Goal: Task Accomplishment & Management: Manage account settings

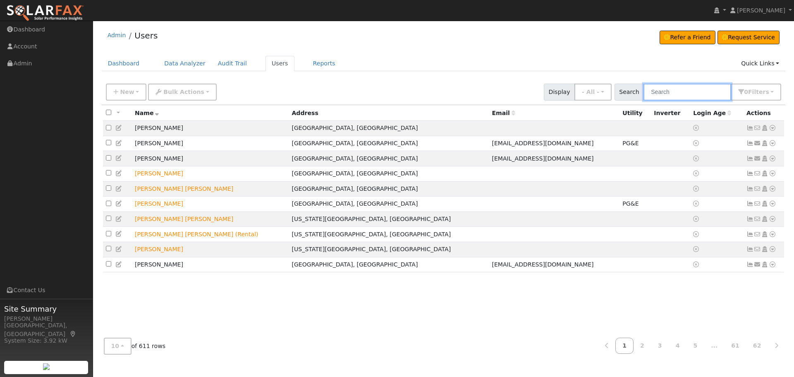
click at [675, 92] on input "text" at bounding box center [688, 92] width 88 height 17
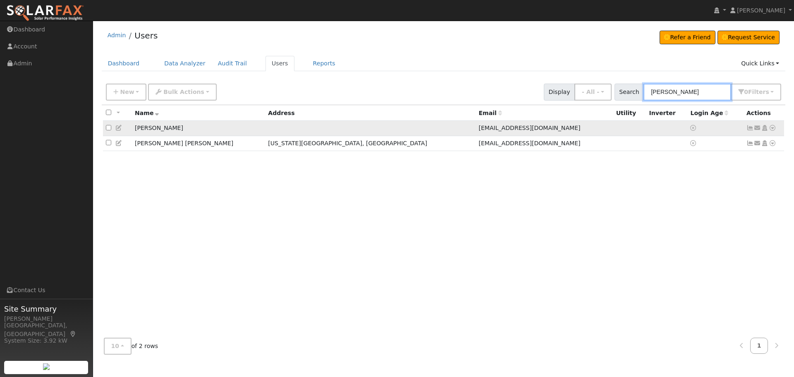
type input "Hedlund"
click at [122, 130] on icon at bounding box center [118, 128] width 7 height 6
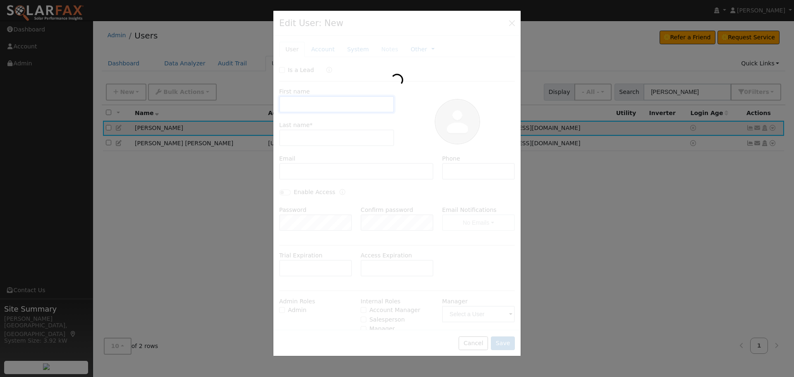
type input "Nicholas"
type input "Hedlund"
type input "madronemtllc@gmail.com"
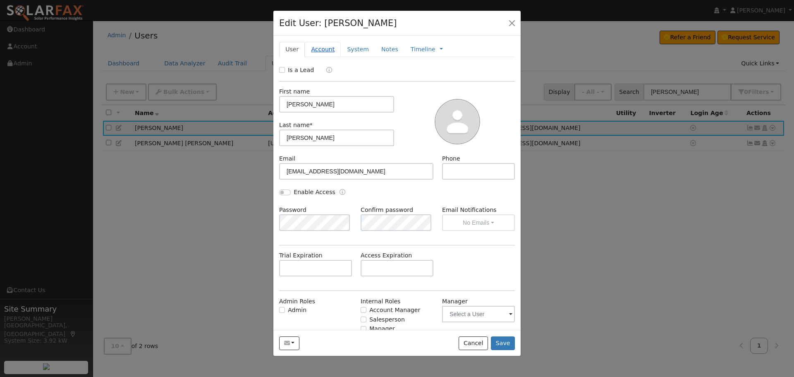
click at [328, 50] on link "Account" at bounding box center [323, 49] width 36 height 15
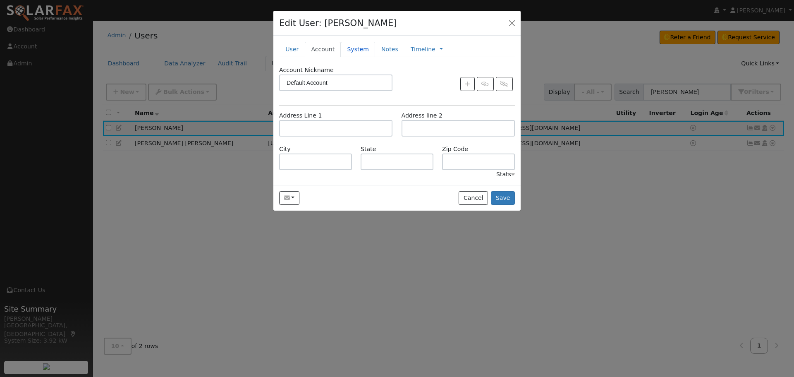
click at [359, 44] on link "System" at bounding box center [358, 49] width 34 height 15
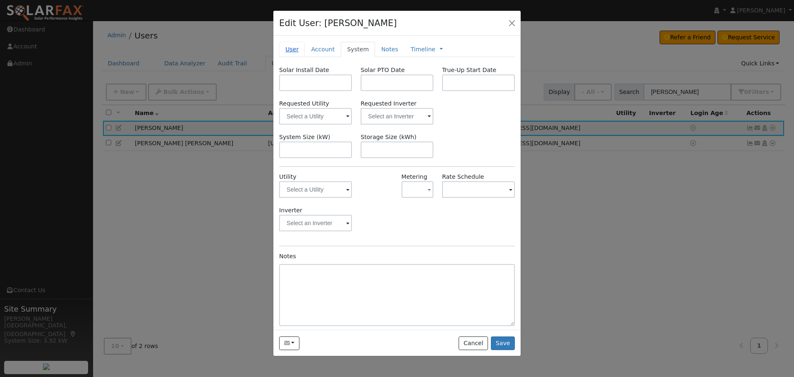
click at [284, 46] on link "User" at bounding box center [292, 49] width 26 height 15
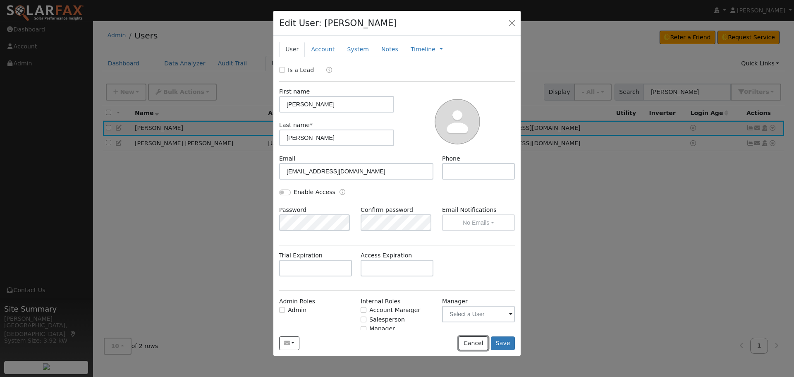
click at [474, 341] on button "Cancel" at bounding box center [473, 343] width 29 height 14
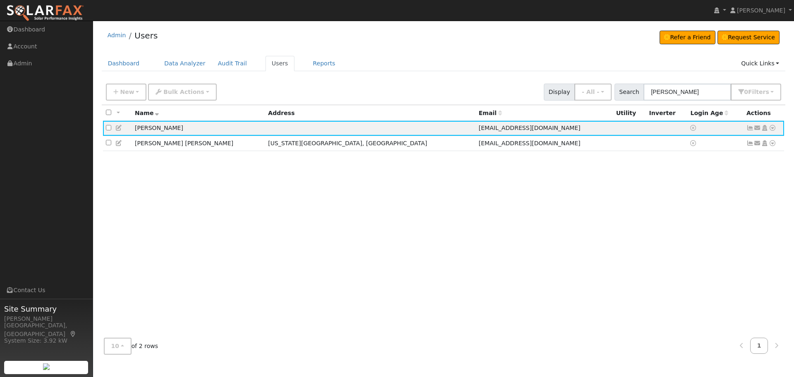
click at [119, 125] on link at bounding box center [118, 128] width 7 height 7
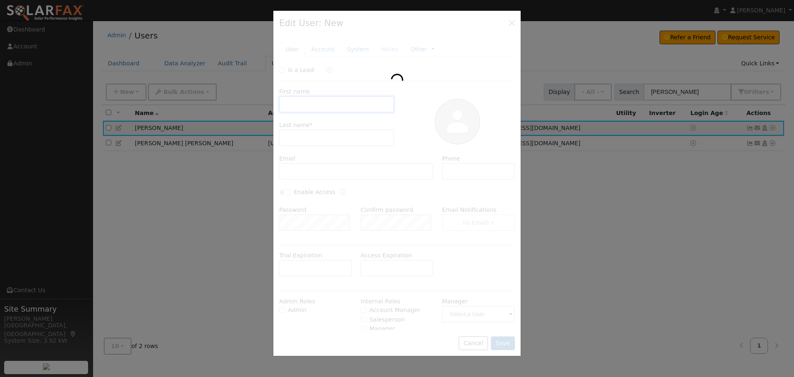
type input "[PERSON_NAME]"
type input "Hedlund"
type input "[EMAIL_ADDRESS][DOMAIN_NAME]"
type input "Default Account"
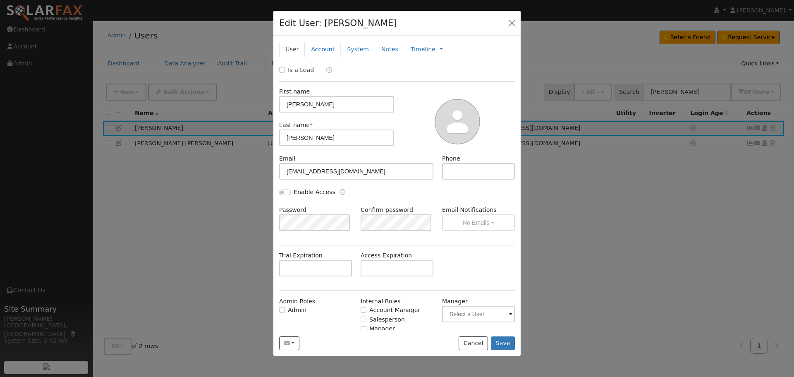
click at [333, 52] on link "Account" at bounding box center [323, 49] width 36 height 15
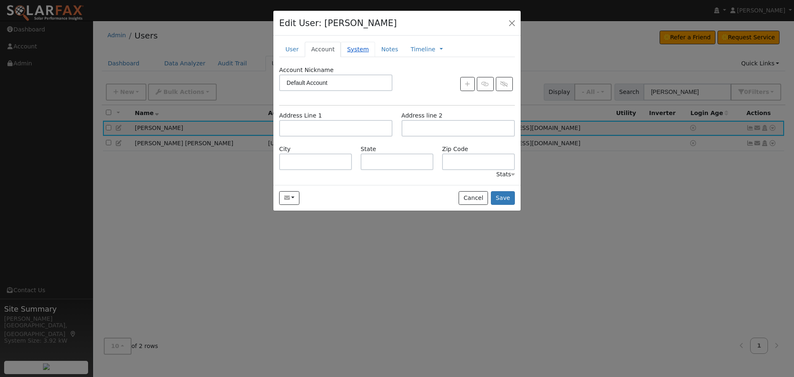
click at [349, 43] on link "System" at bounding box center [358, 49] width 34 height 15
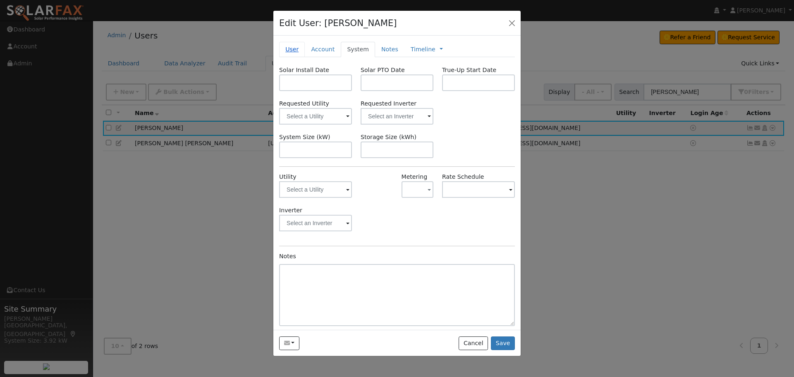
click at [285, 48] on link "User" at bounding box center [292, 49] width 26 height 15
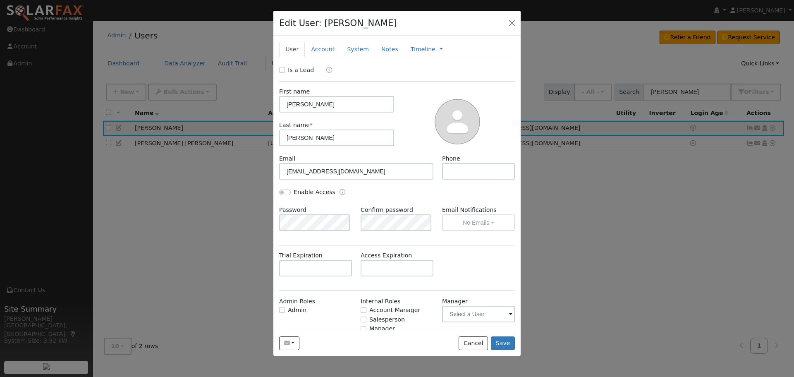
click at [353, 126] on div "Last name * Hedlund" at bounding box center [337, 133] width 124 height 25
click at [344, 137] on input "Hedlund" at bounding box center [336, 138] width 115 height 17
type input "[PERSON_NAME] (Blind Shady)"
click at [324, 47] on link "Account" at bounding box center [323, 49] width 36 height 15
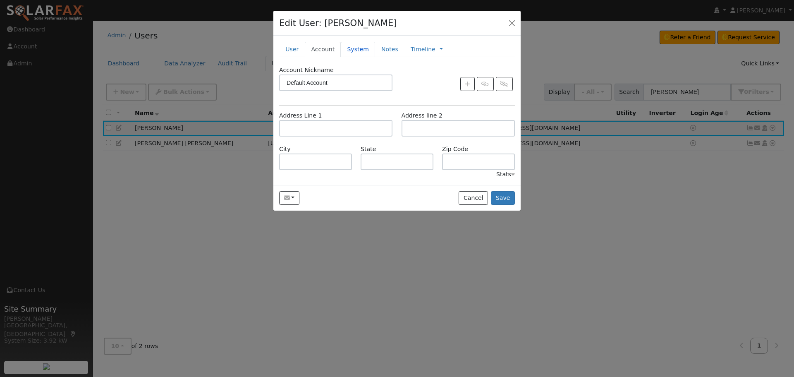
click at [356, 56] on link "System" at bounding box center [358, 49] width 34 height 15
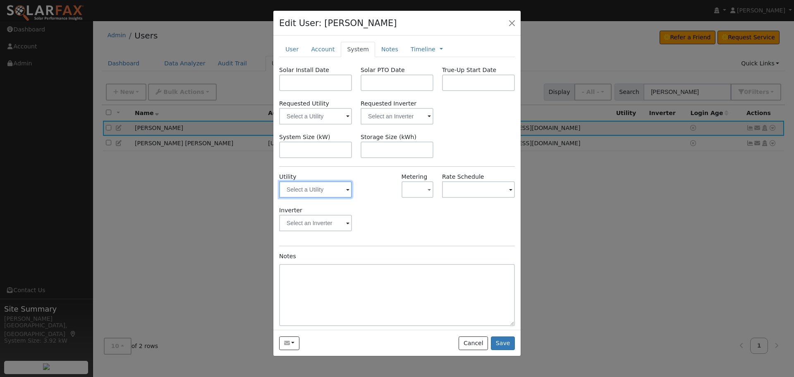
click at [321, 192] on input "text" at bounding box center [315, 189] width 73 height 17
click at [338, 190] on img at bounding box center [341, 189] width 21 height 16
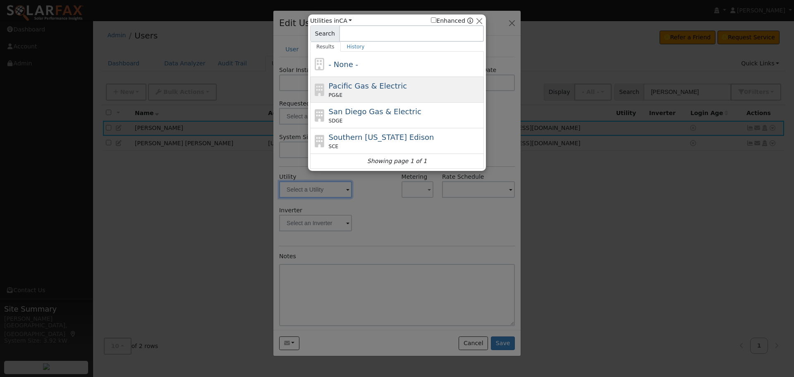
click at [369, 87] on span "Pacific Gas & Electric" at bounding box center [368, 86] width 78 height 9
type input "PG&E"
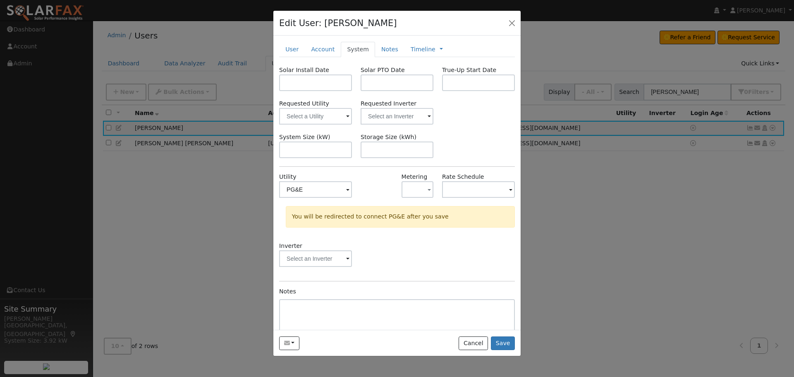
click at [430, 254] on div "Inverter" at bounding box center [397, 259] width 245 height 34
click at [511, 341] on button "Save" at bounding box center [503, 343] width 24 height 14
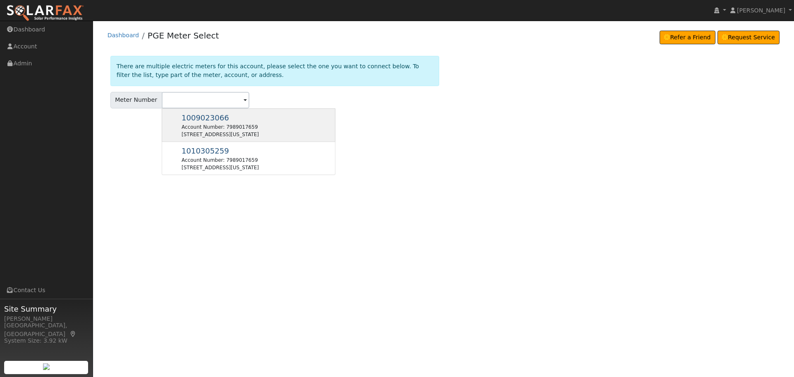
click at [257, 130] on div "Account Number: 7989017659" at bounding box center [220, 126] width 77 height 7
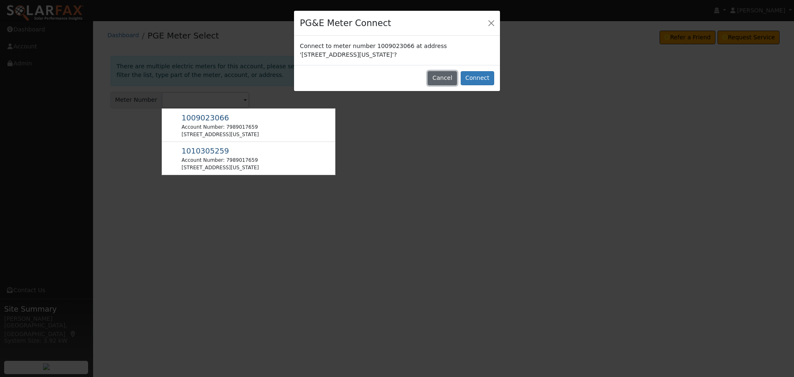
click at [444, 78] on button "Cancel" at bounding box center [442, 78] width 29 height 14
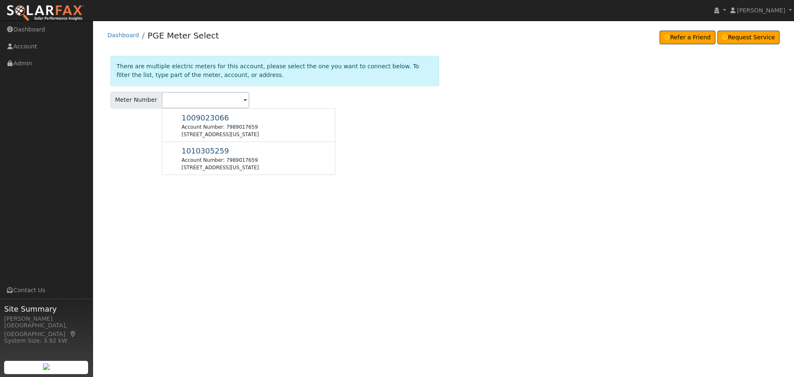
click at [399, 300] on div "User Profile First name Last name Email Email Notifications No Emails No Emails…" at bounding box center [443, 199] width 701 height 356
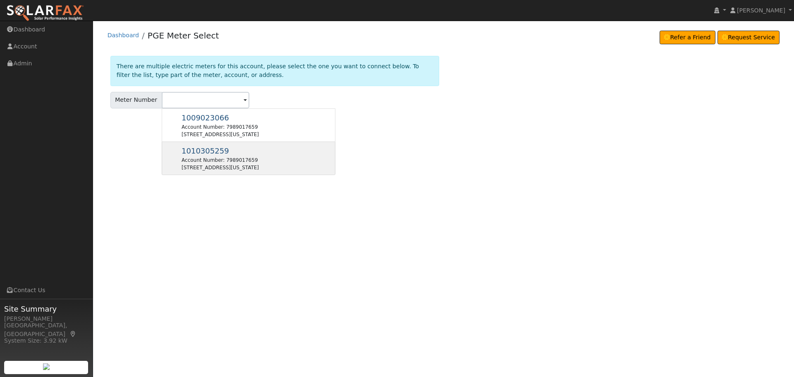
click at [223, 164] on div "[STREET_ADDRESS][US_STATE]" at bounding box center [220, 167] width 77 height 7
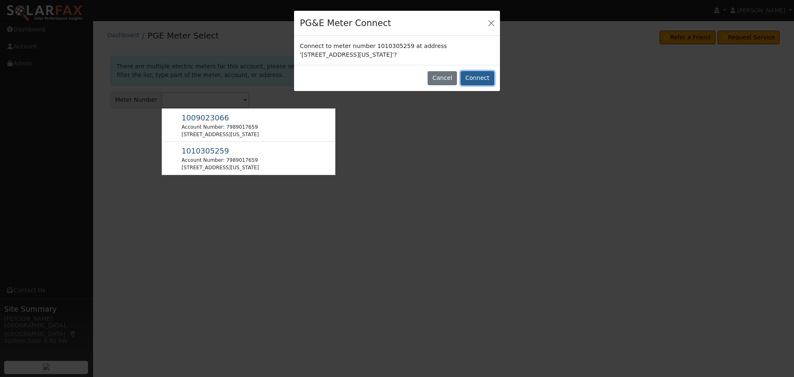
click at [482, 76] on button "Connect" at bounding box center [478, 78] width 34 height 14
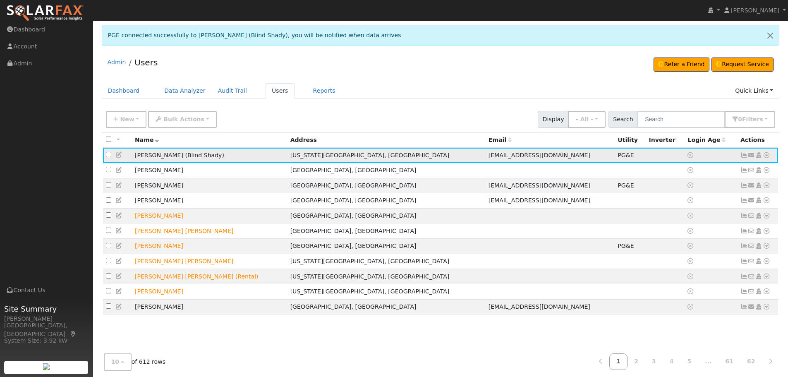
click at [117, 155] on icon at bounding box center [118, 155] width 7 height 6
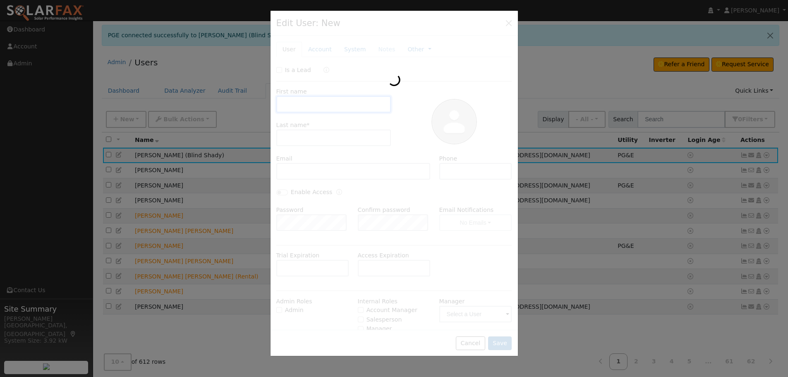
type input "[PERSON_NAME]"
type input "[PERSON_NAME] (Blind Shady)"
type input "[EMAIL_ADDRESS][DOMAIN_NAME]"
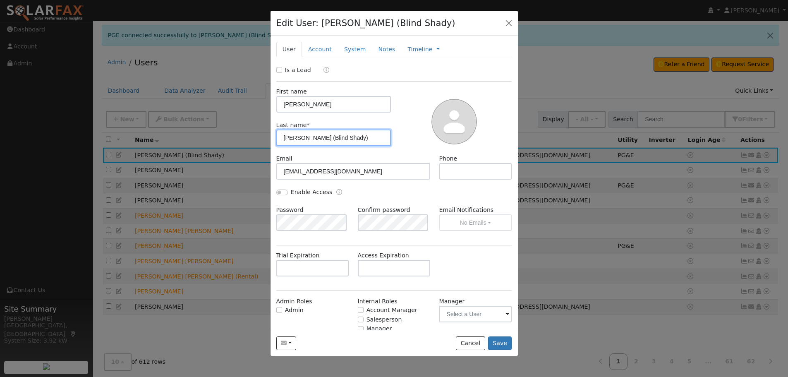
click at [341, 139] on input "[PERSON_NAME] (Blind Shady)" at bounding box center [333, 138] width 115 height 17
type input "[PERSON_NAME] (Blind Shady GEN)"
click at [502, 347] on button "Save" at bounding box center [500, 343] width 24 height 14
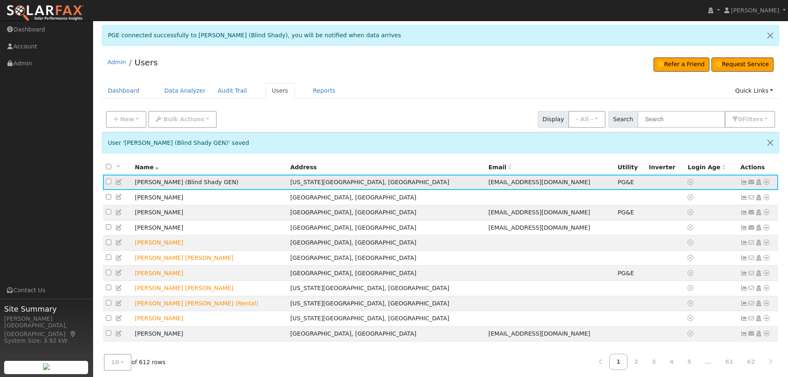
click at [742, 182] on icon at bounding box center [744, 182] width 7 height 6
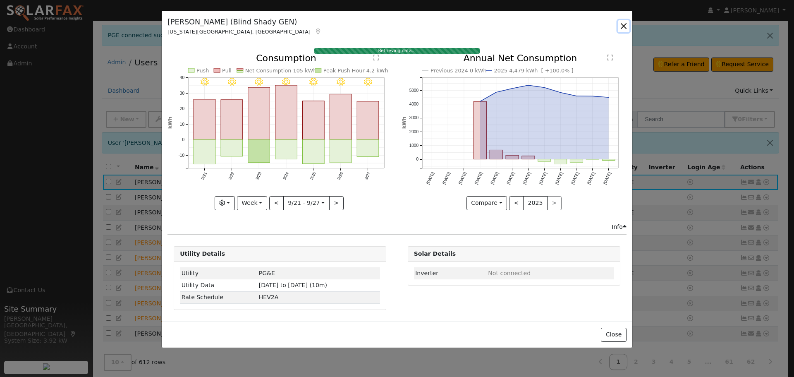
click at [623, 28] on button "button" at bounding box center [624, 26] width 12 height 12
